Goal: Navigation & Orientation: Go to known website

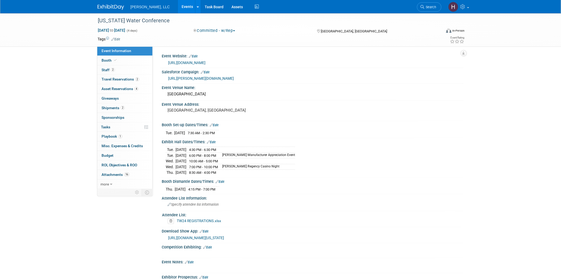
click at [178, 8] on link "Events" at bounding box center [187, 6] width 19 height 13
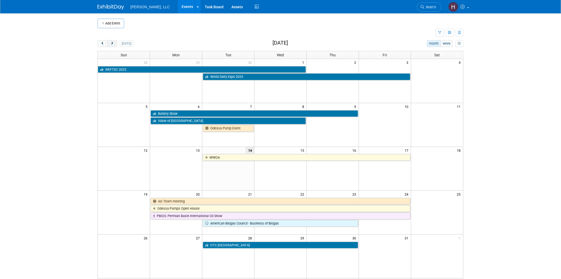
click at [115, 45] on button "next" at bounding box center [112, 43] width 10 height 7
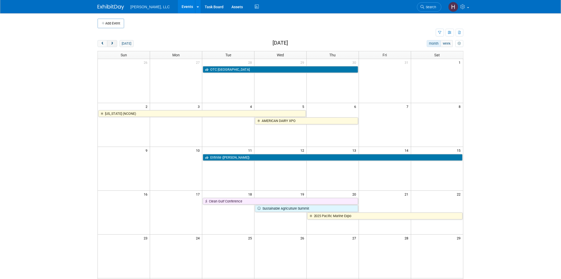
click at [115, 45] on button "next" at bounding box center [112, 43] width 10 height 7
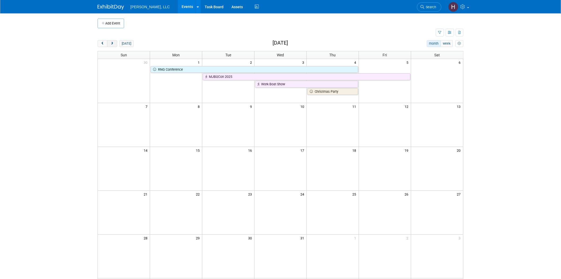
click at [114, 45] on span "next" at bounding box center [112, 43] width 4 height 3
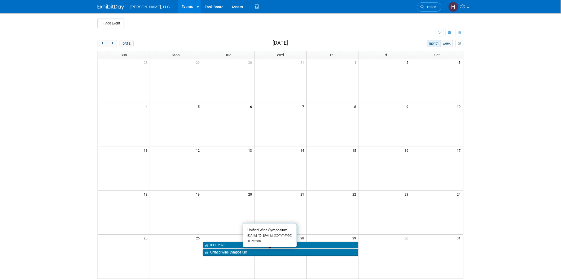
click at [245, 252] on link "Unified Wine Symposium" at bounding box center [280, 252] width 155 height 7
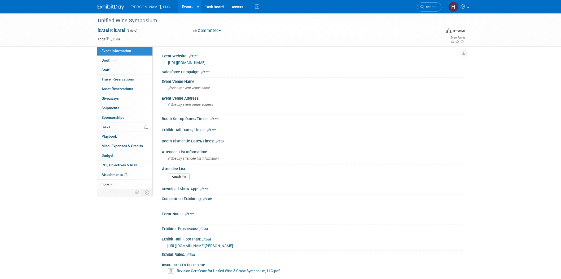
select select "Industrial"
click at [187, 62] on link "https://www.unifiedsymposium.org/" at bounding box center [186, 62] width 37 height 4
click at [202, 62] on link "https://www.unifiedsymposium.org/" at bounding box center [186, 62] width 37 height 4
click at [192, 63] on link "https://www.unifiedsymposium.org/" at bounding box center [186, 62] width 37 height 4
